Goal: Task Accomplishment & Management: Complete application form

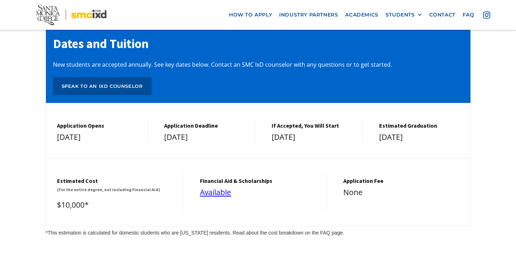
scroll to position [3028, 0]
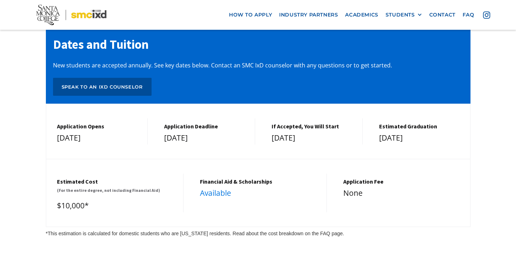
click at [214, 188] on link "Available" at bounding box center [215, 193] width 31 height 10
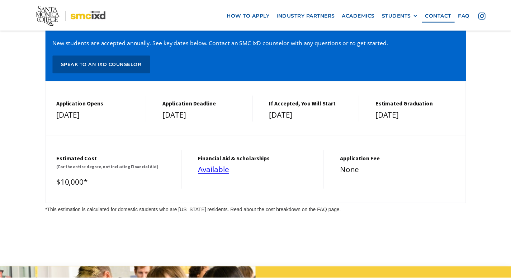
scroll to position [3042, 0]
